Goal: Browse casually: Explore the website without a specific task or goal

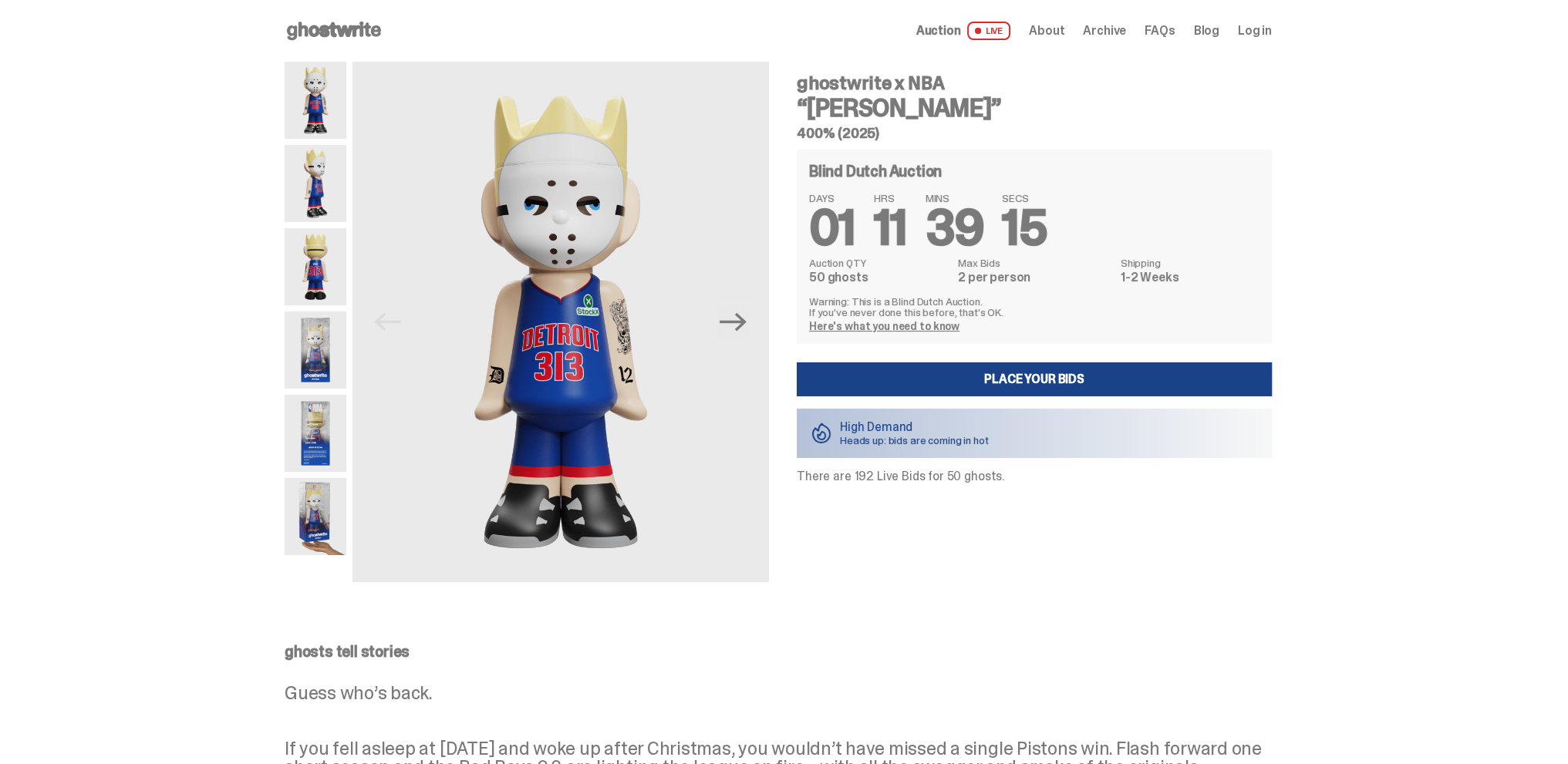
click at [957, 30] on span "Auction" at bounding box center [938, 31] width 45 height 12
click at [348, 30] on use at bounding box center [333, 31] width 95 height 18
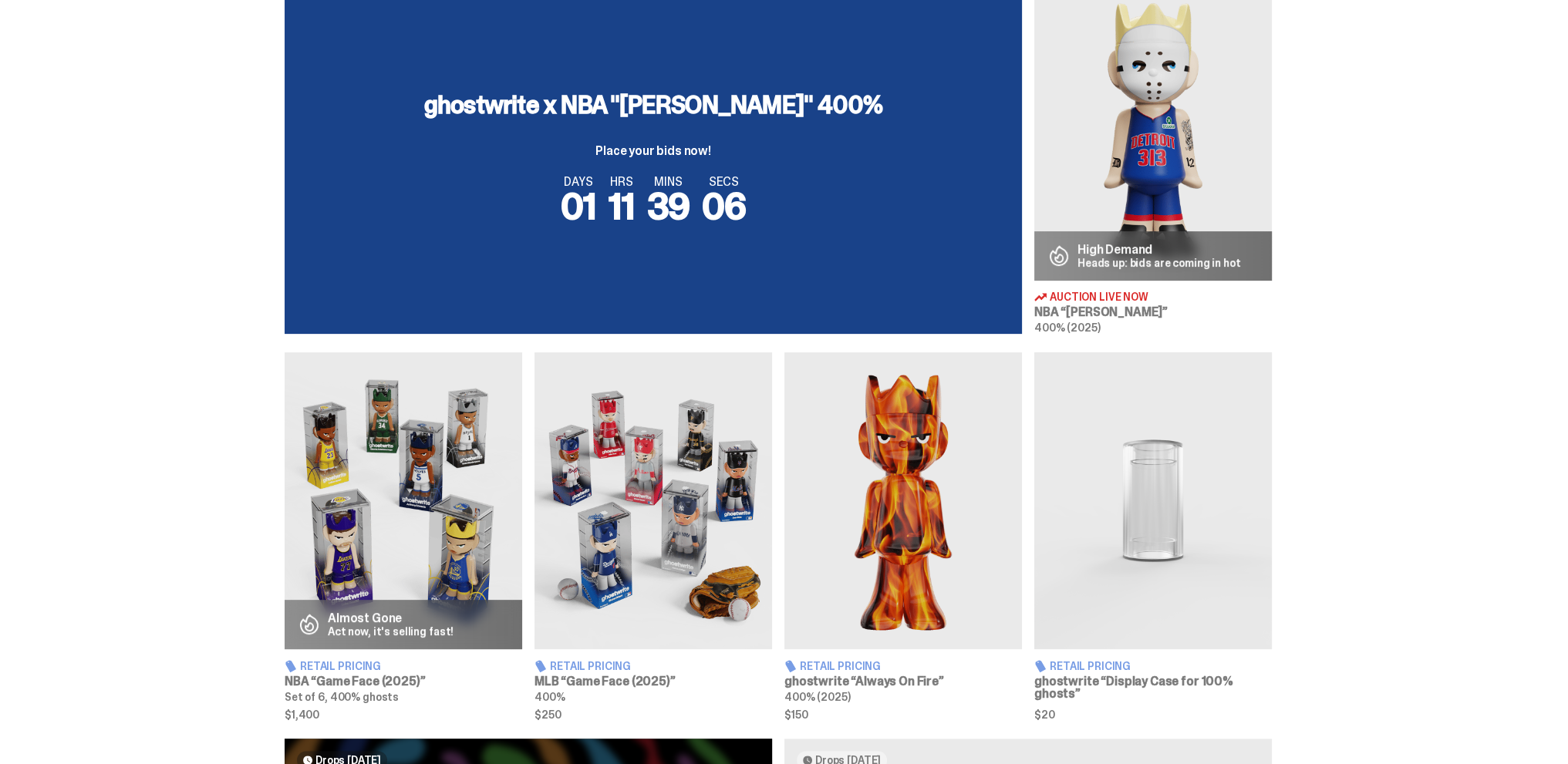
scroll to position [617, 0]
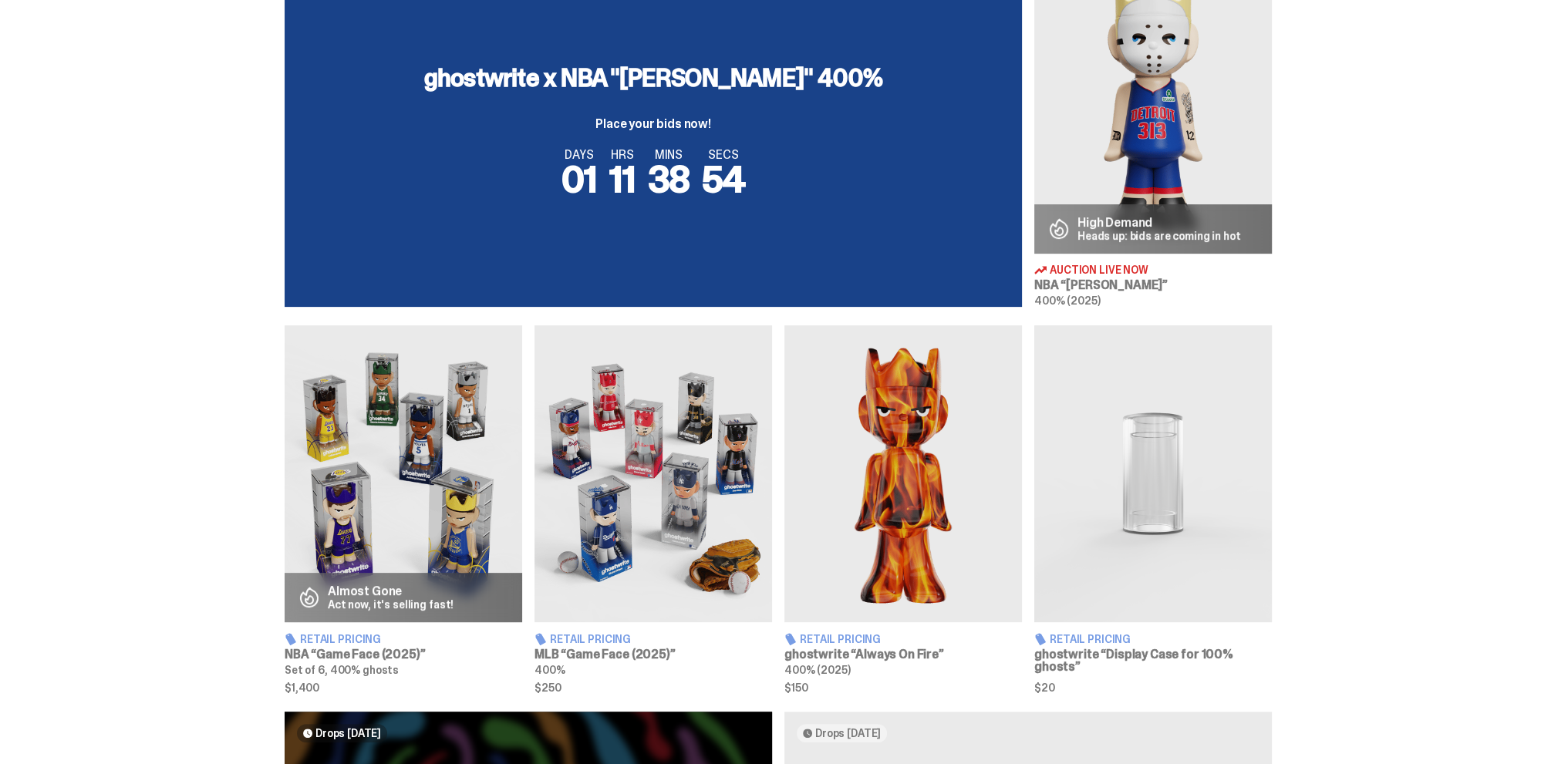
click at [645, 496] on img at bounding box center [654, 474] width 238 height 297
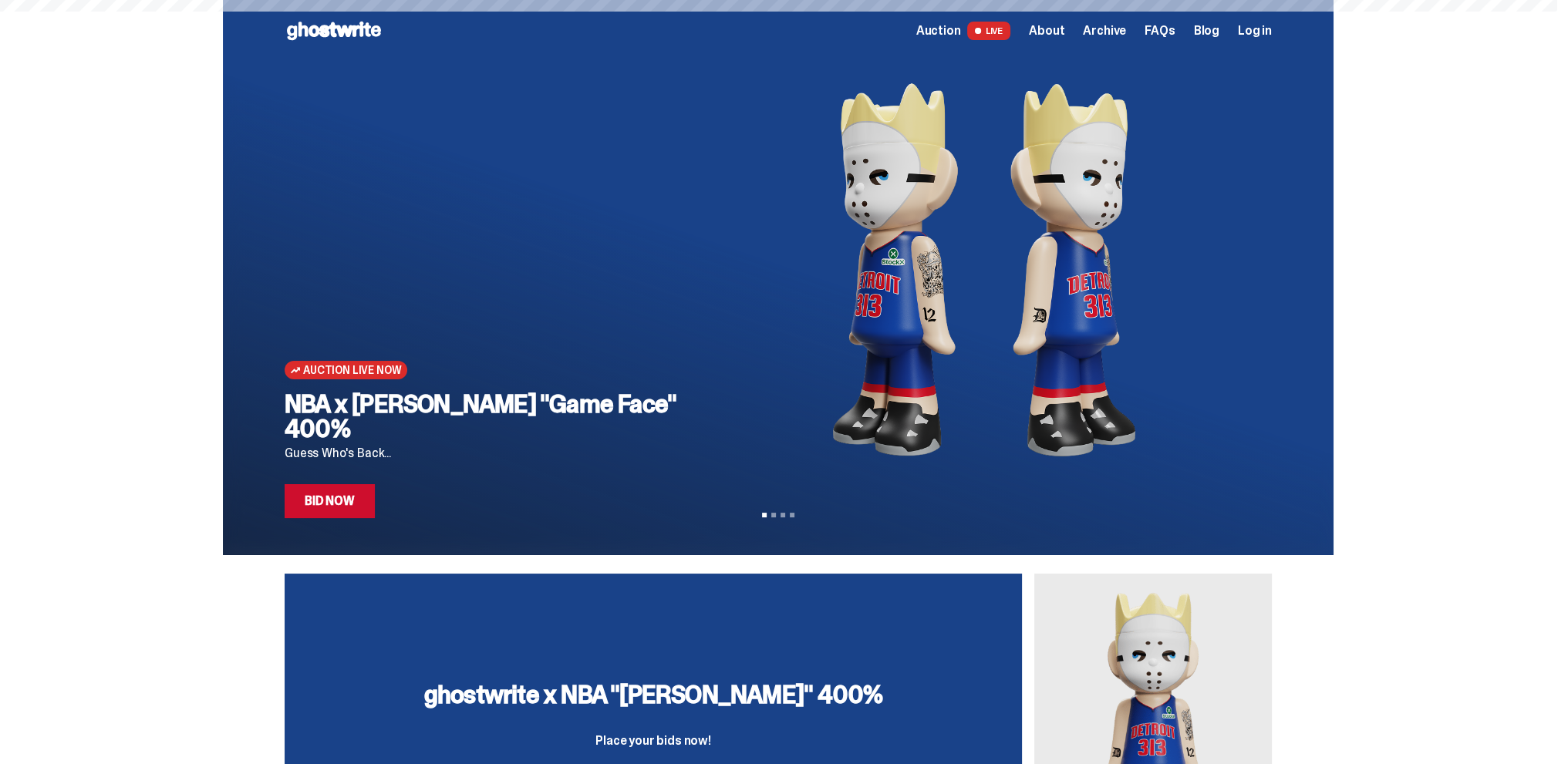
scroll to position [617, 0]
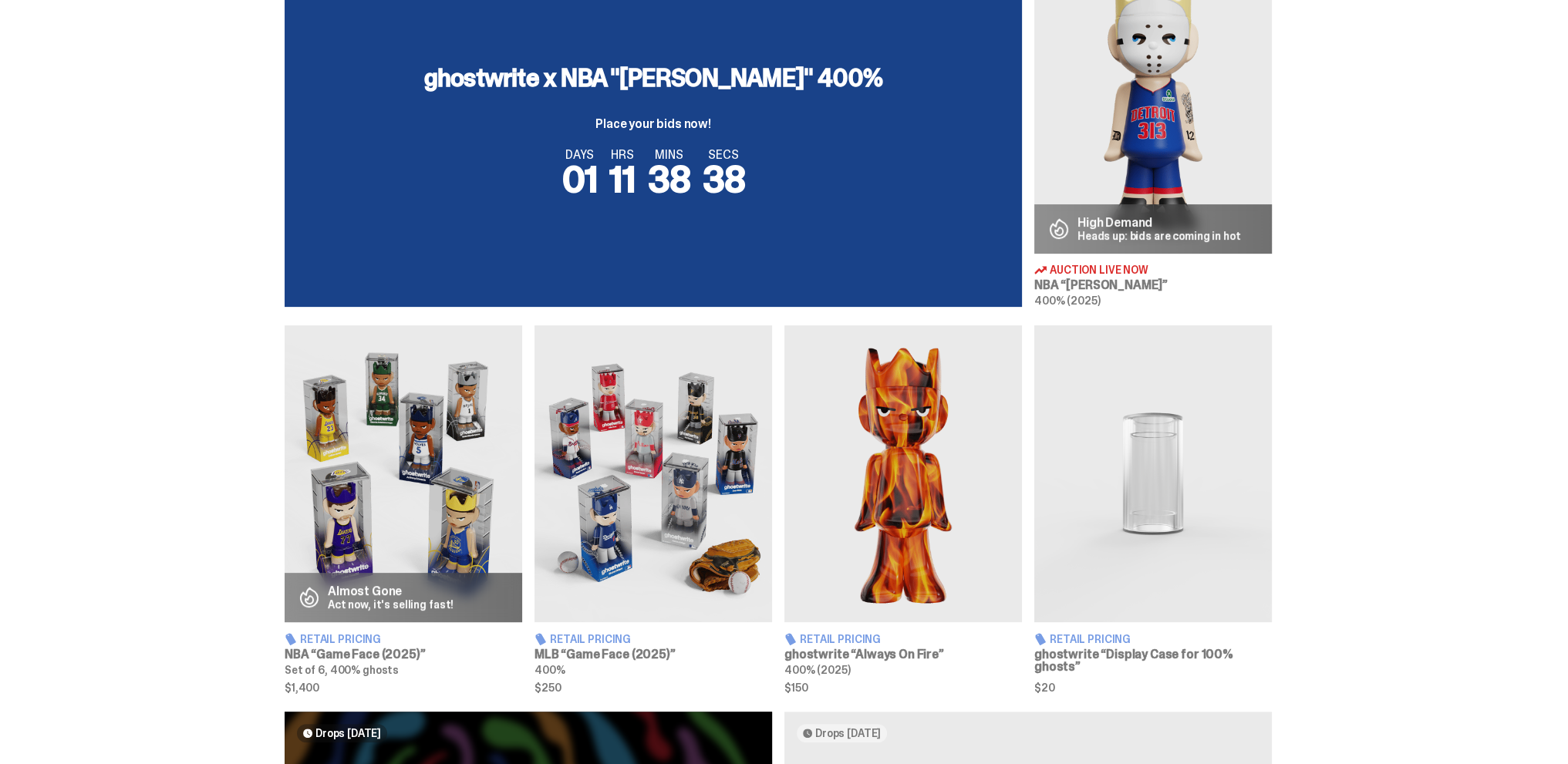
click at [617, 466] on img at bounding box center [654, 474] width 238 height 297
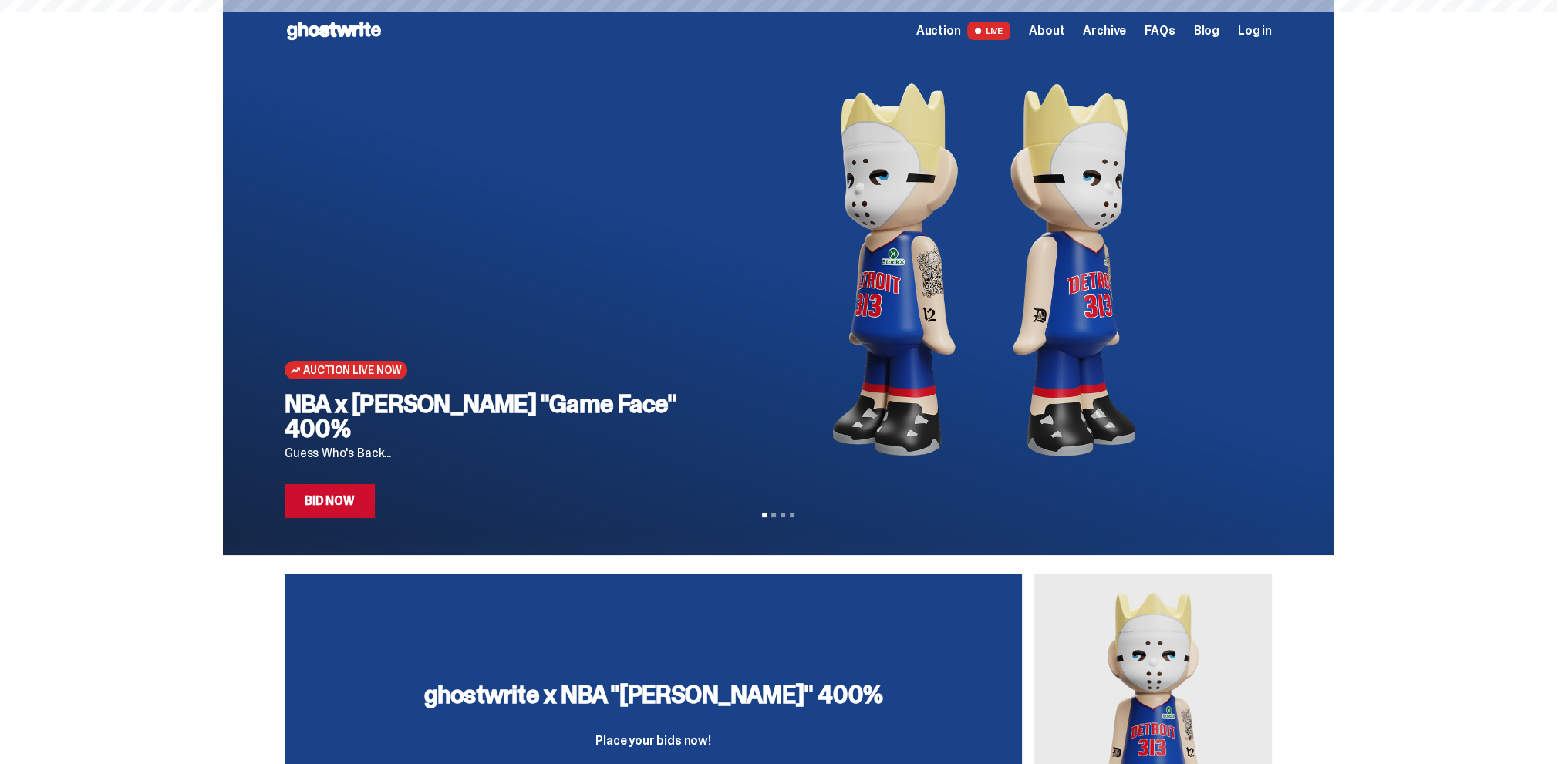
scroll to position [617, 0]
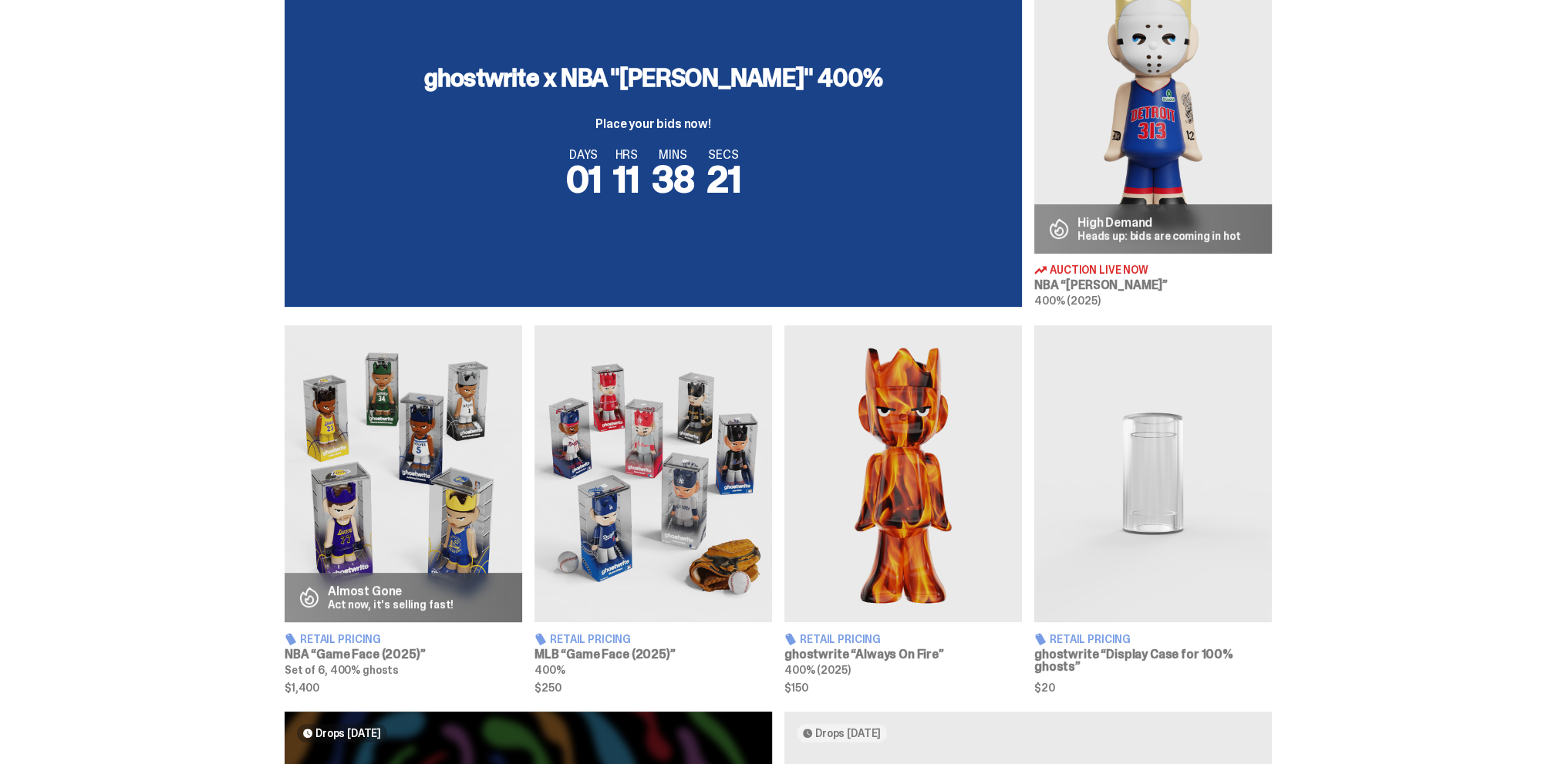
click at [380, 491] on img at bounding box center [403, 474] width 238 height 297
